Goal: Task Accomplishment & Management: Manage account settings

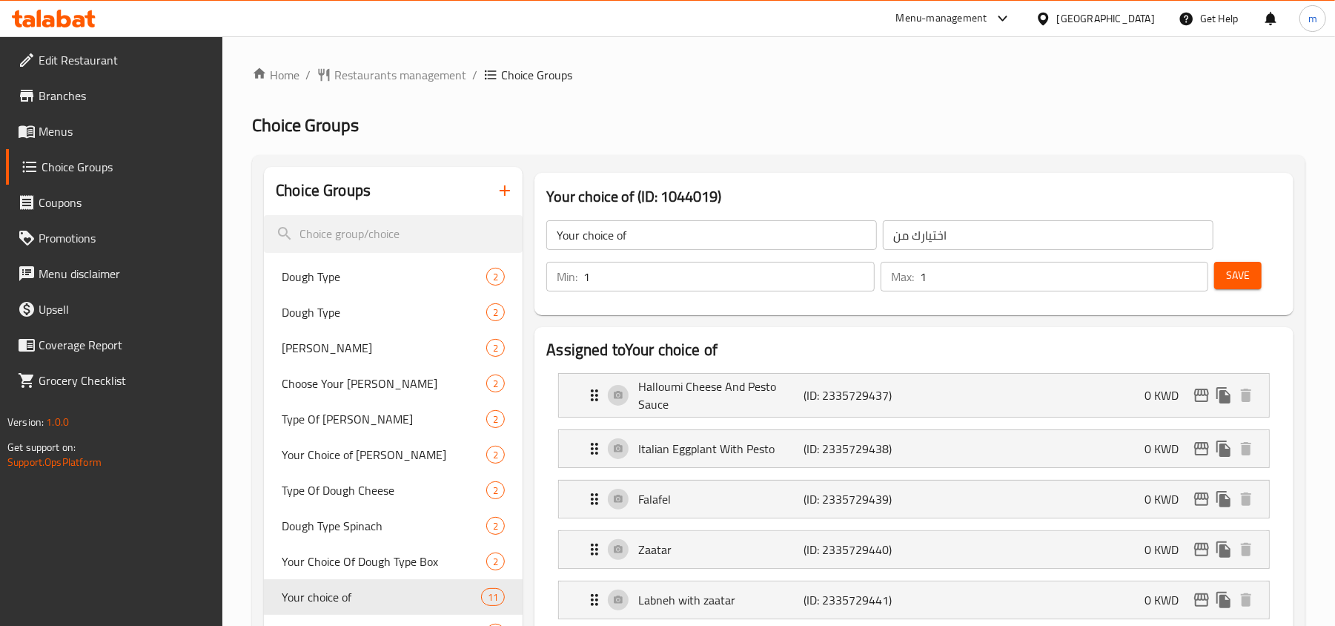
click at [68, 99] on span "Branches" at bounding box center [125, 96] width 173 height 18
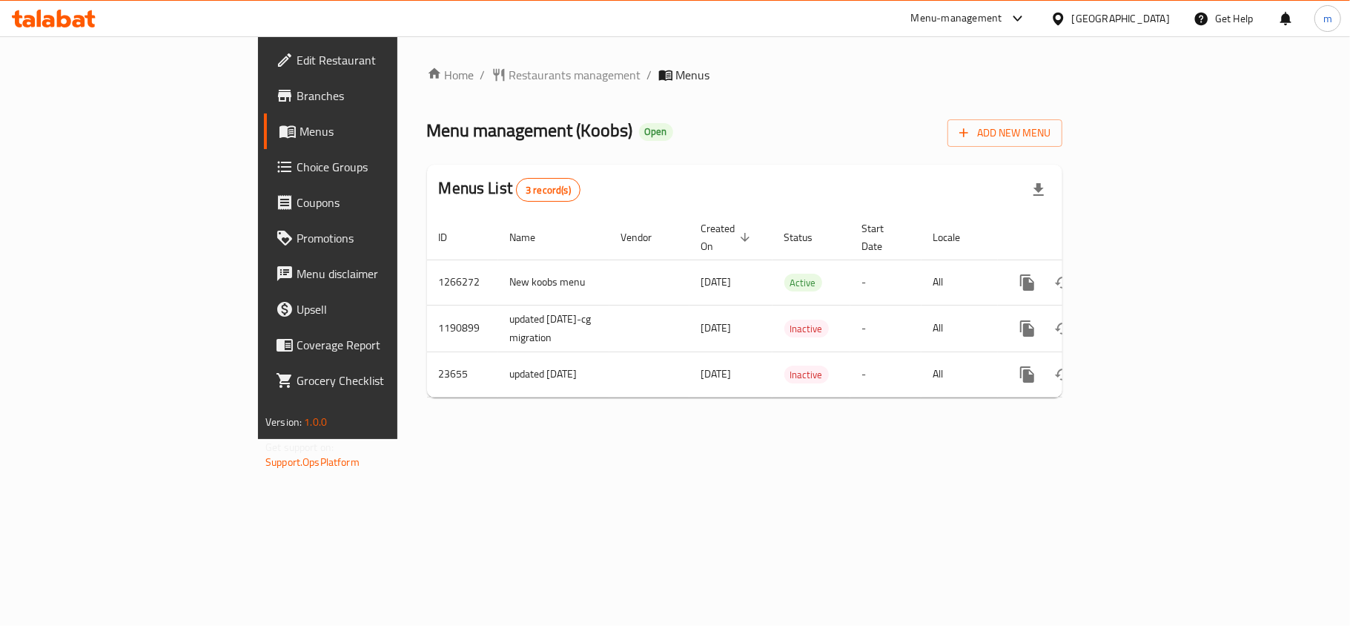
click at [296, 161] on span "Choice Groups" at bounding box center [383, 167] width 175 height 18
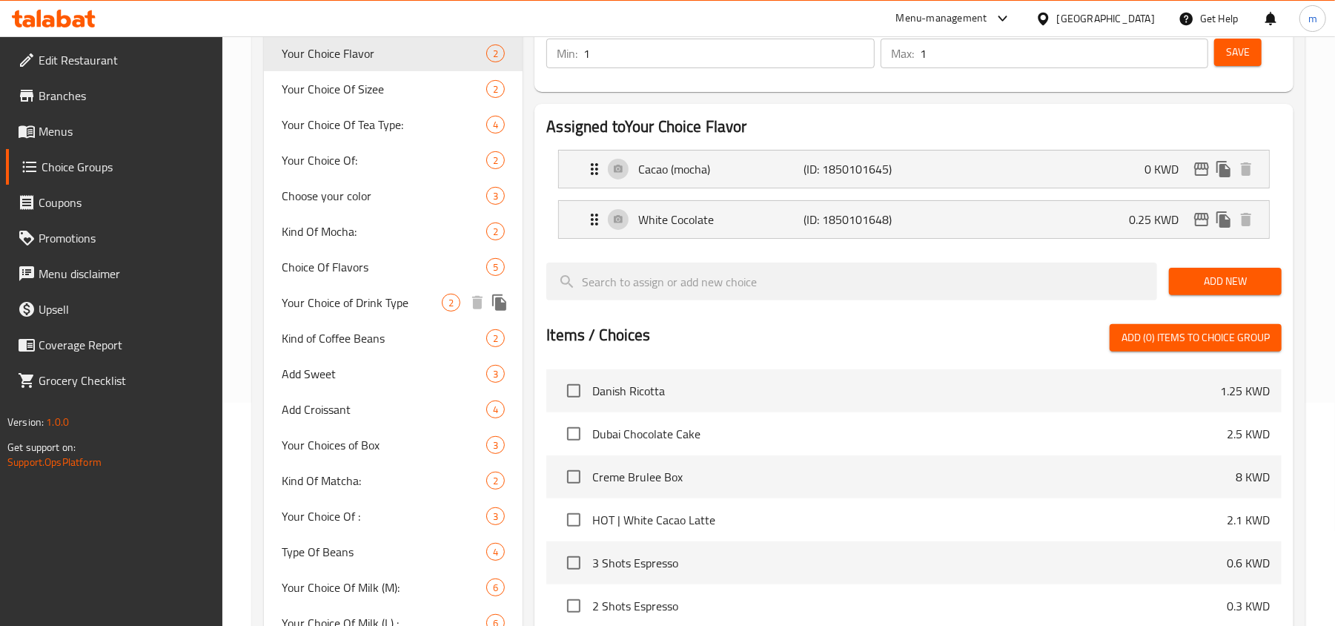
scroll to position [234, 0]
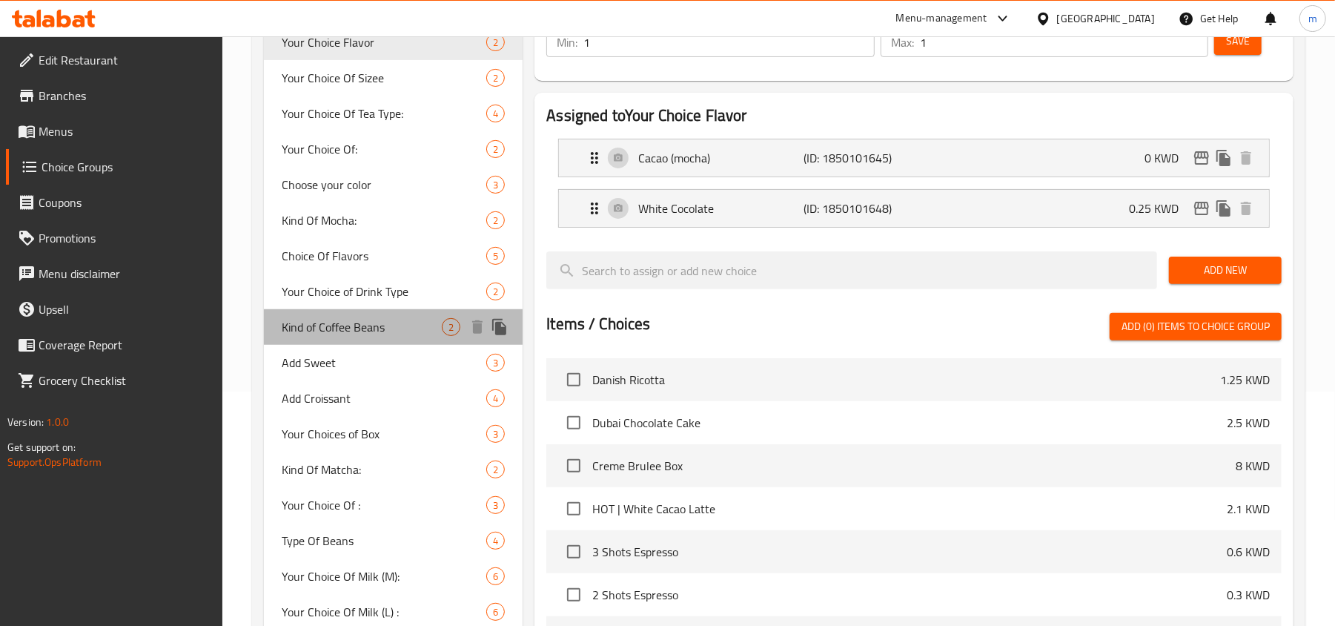
click at [354, 334] on span "Kind of Coffee Beans" at bounding box center [362, 327] width 160 height 18
type input "Kind of Coffee Beans"
type input "نوع حبوب القهوة"
type input "0"
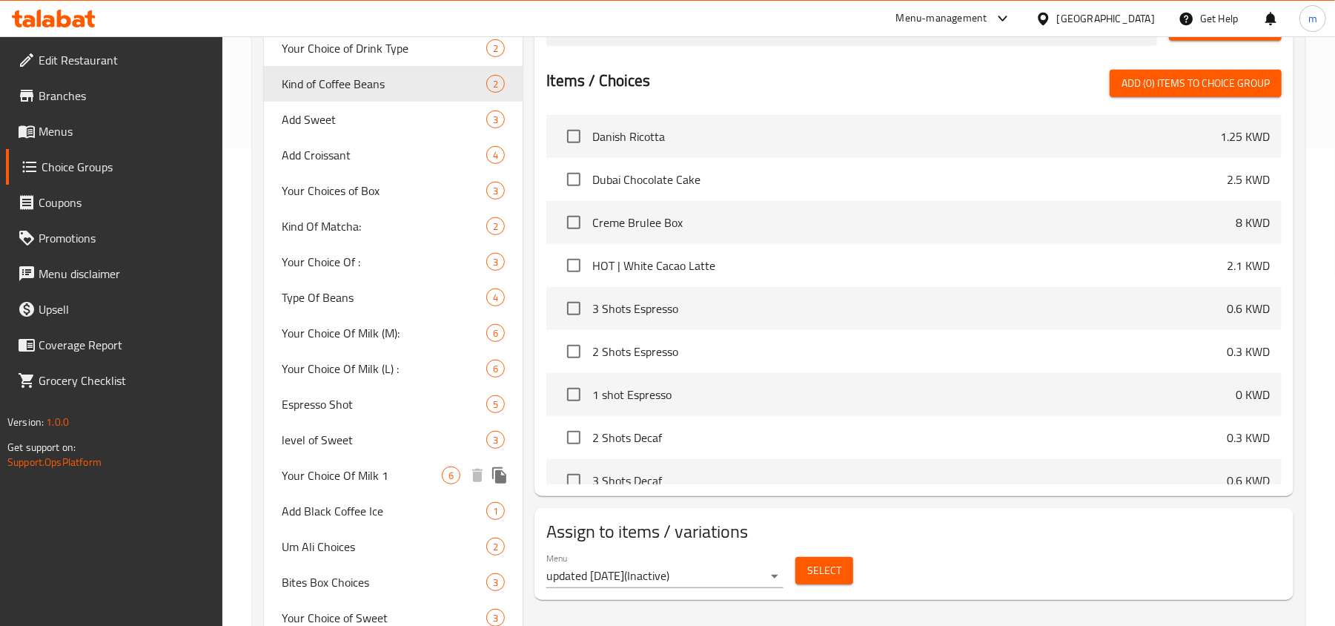
scroll to position [431, 0]
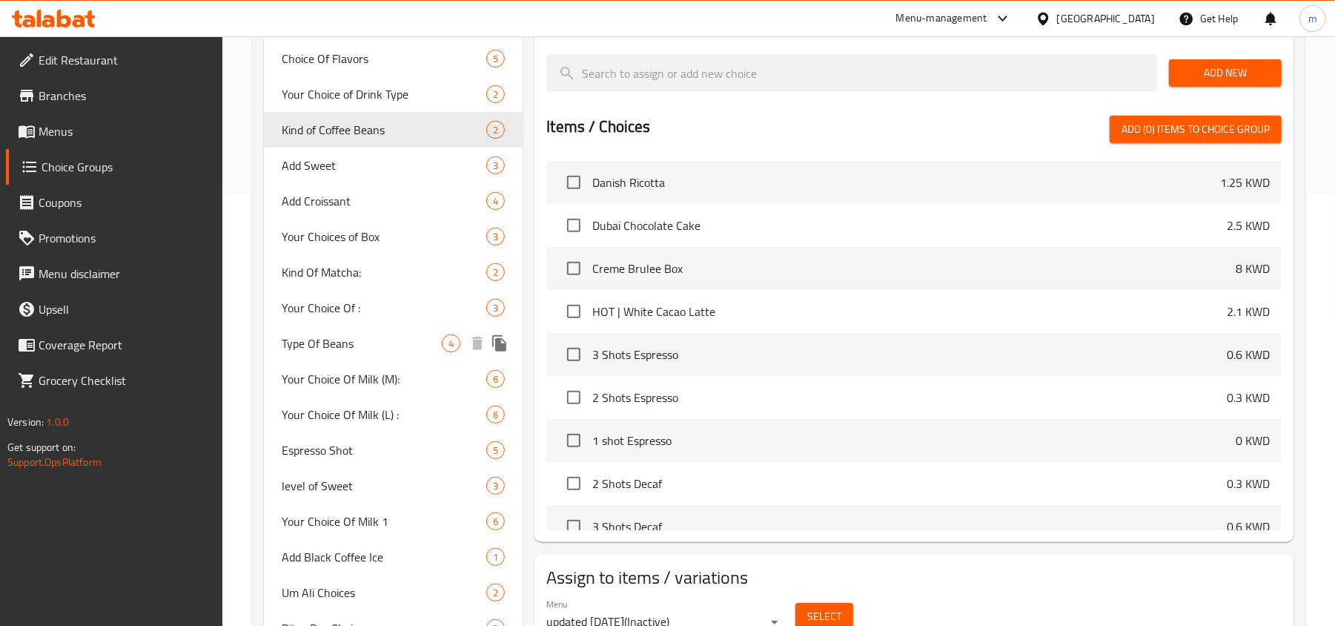
click at [306, 348] on span "Type Of Beans" at bounding box center [362, 343] width 160 height 18
type input "Type Of Beans"
type input "نوع حبوب البن:"
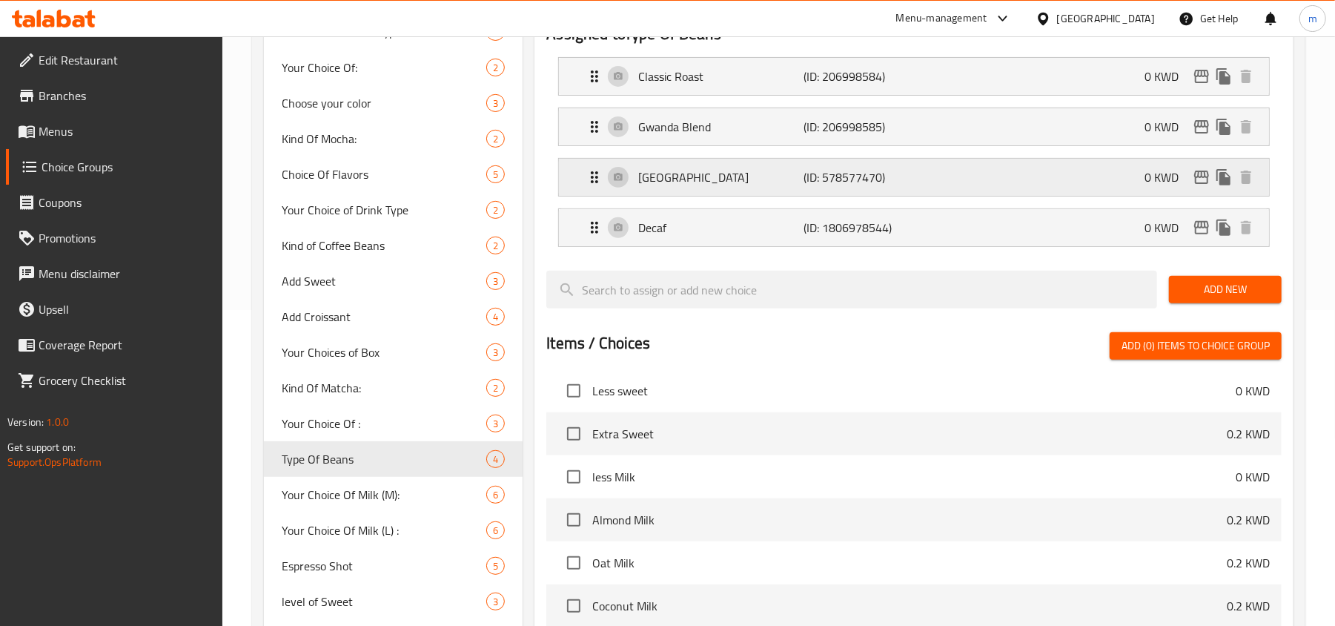
scroll to position [36, 0]
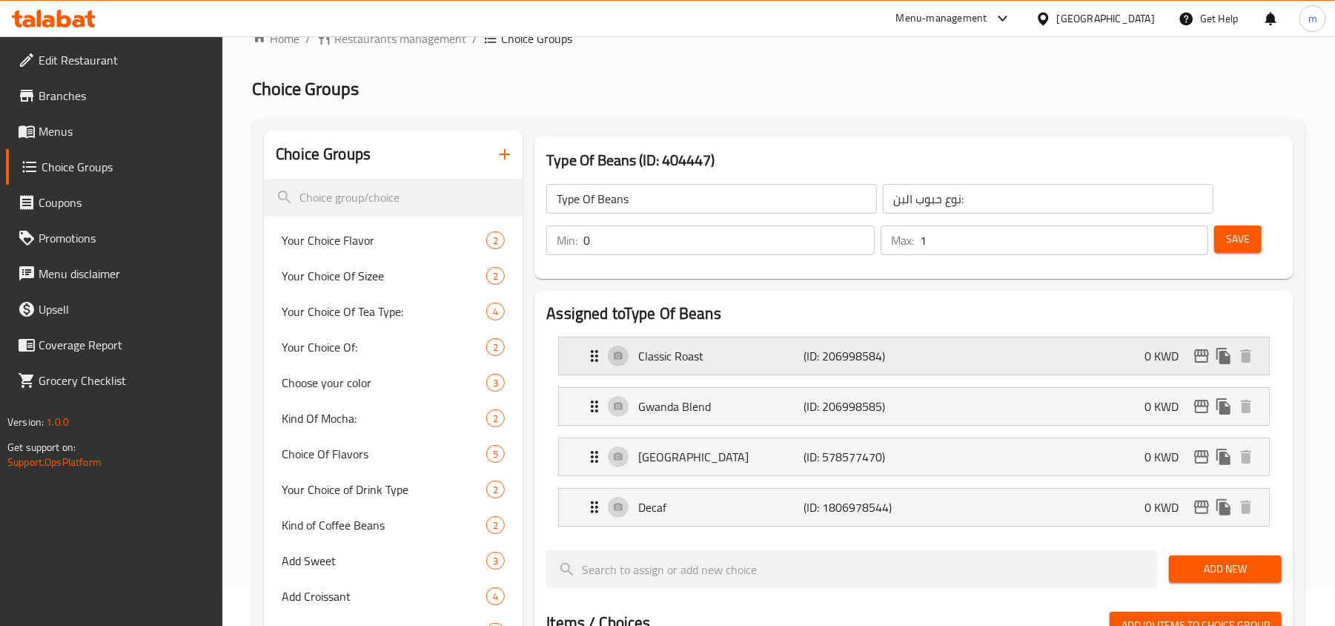
click at [594, 357] on icon "Expand" at bounding box center [594, 356] width 18 height 18
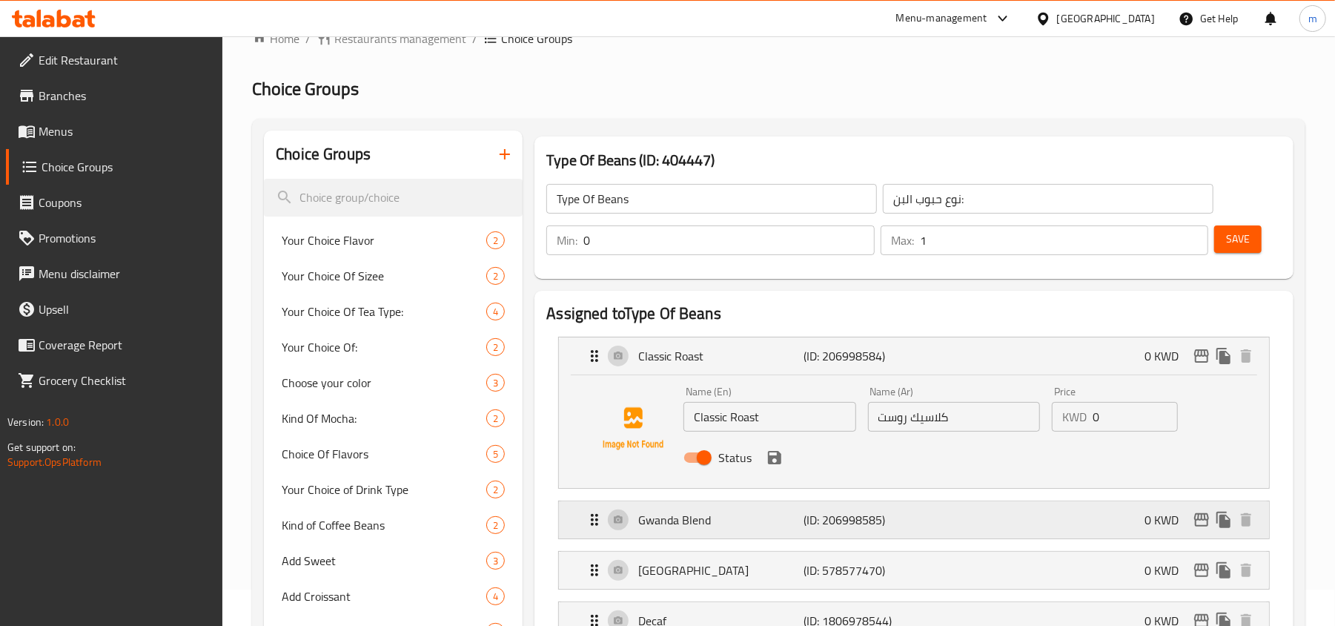
click at [593, 517] on icon "Expand" at bounding box center [594, 520] width 7 height 12
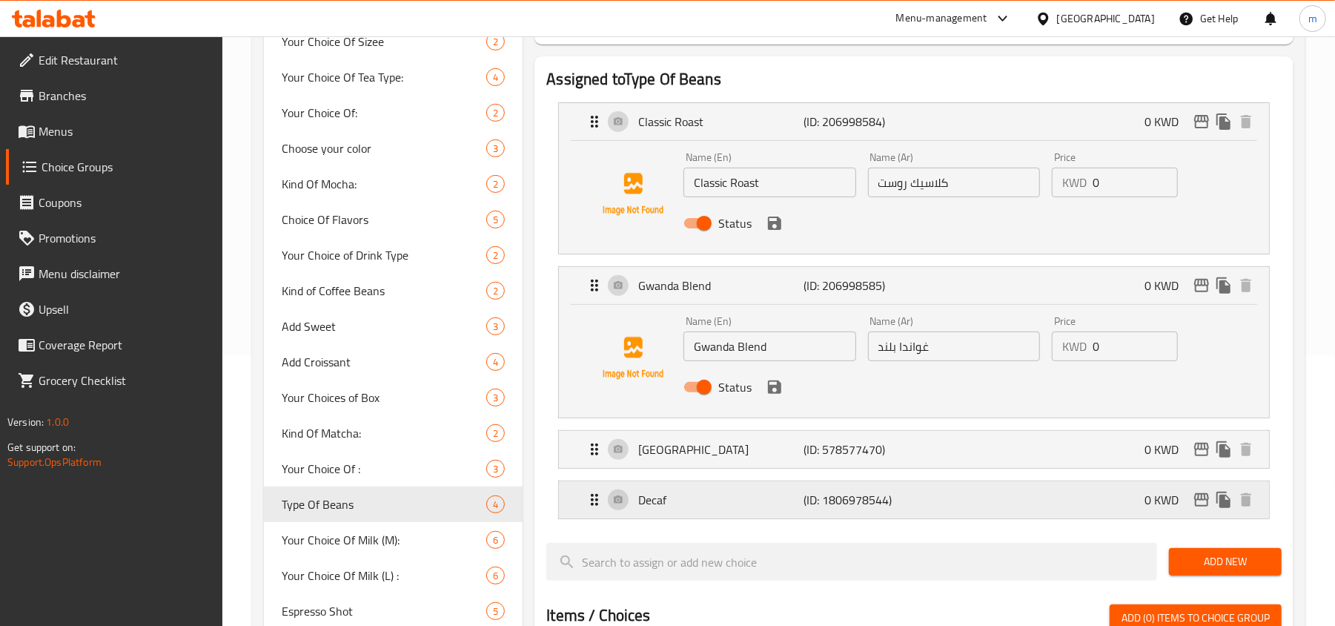
scroll to position [333, 0]
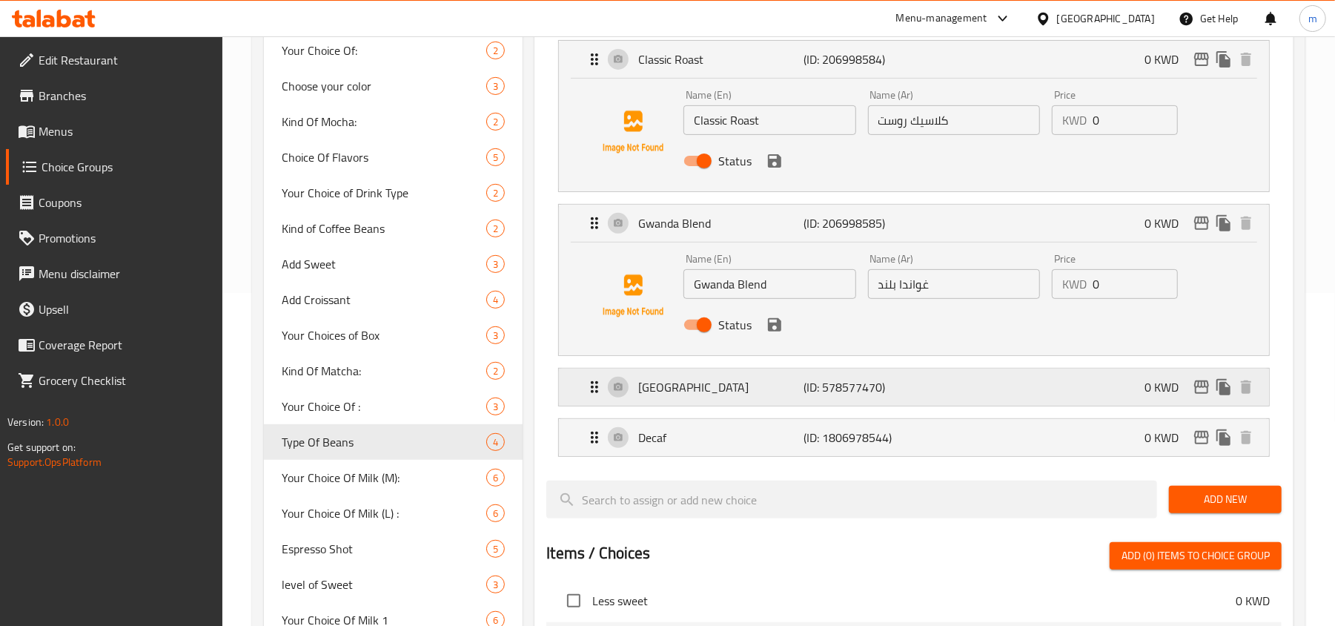
click at [591, 394] on icon "Expand" at bounding box center [594, 387] width 18 height 18
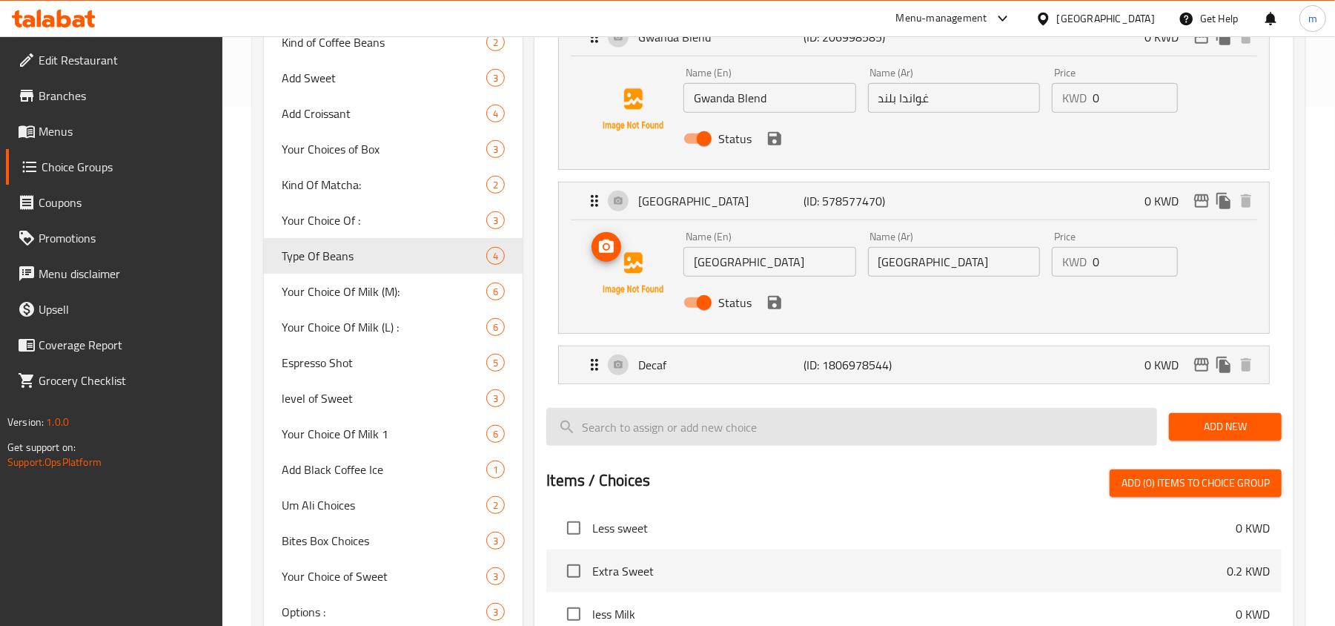
scroll to position [531, 0]
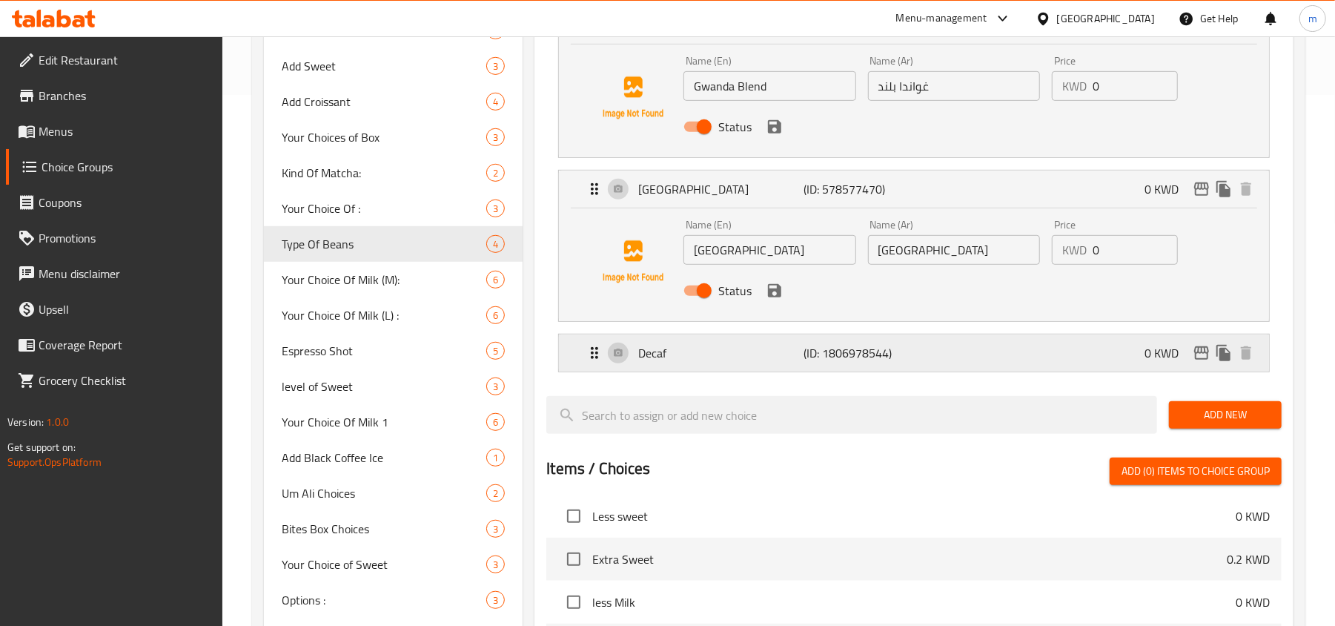
click at [591, 362] on icon "Expand" at bounding box center [594, 353] width 18 height 18
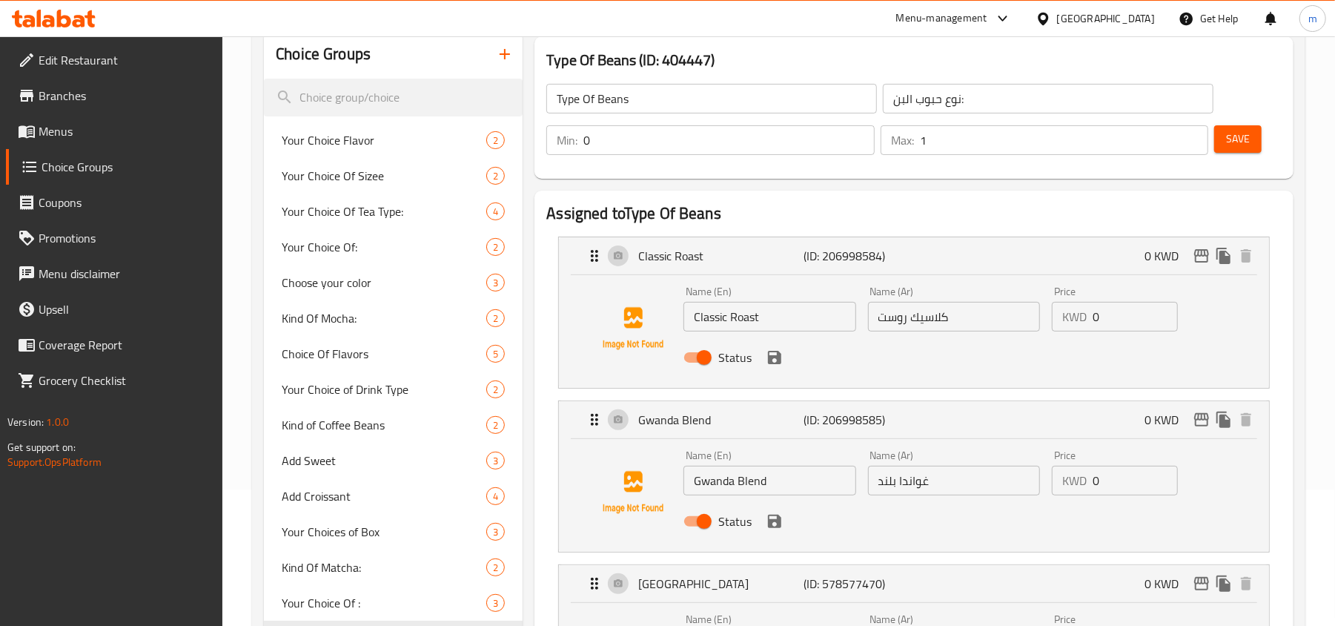
scroll to position [0, 0]
